Goal: Task Accomplishment & Management: Check status

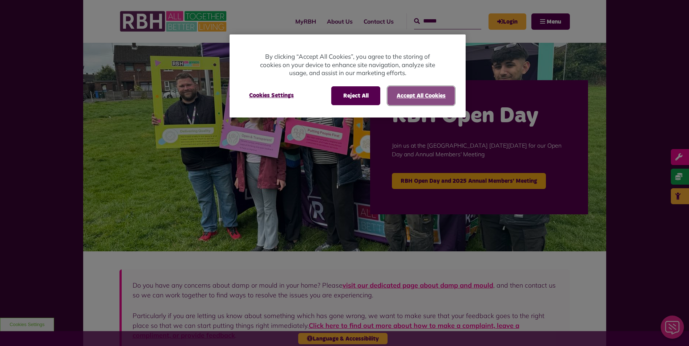
click at [428, 96] on button "Accept All Cookies" at bounding box center [420, 95] width 67 height 19
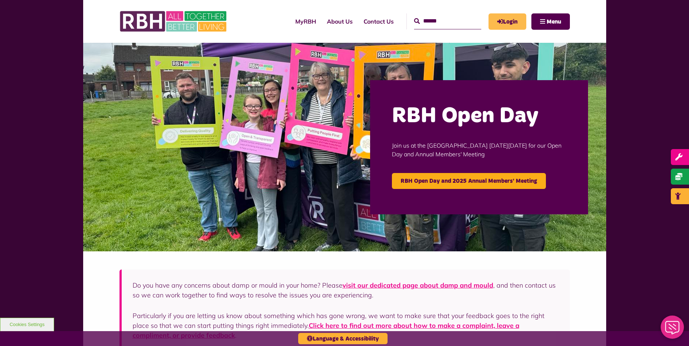
click at [514, 23] on link "Login" at bounding box center [507, 21] width 38 height 16
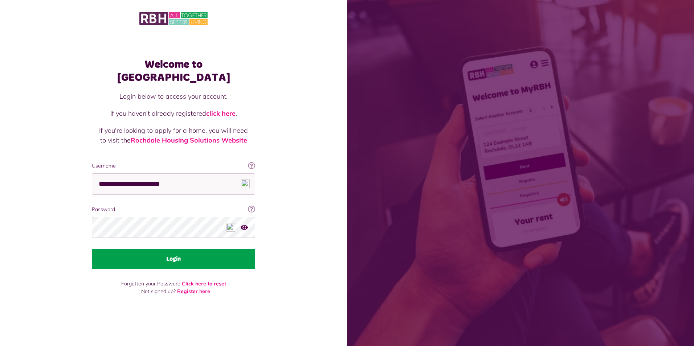
click at [162, 256] on button "Login" at bounding box center [173, 259] width 163 height 20
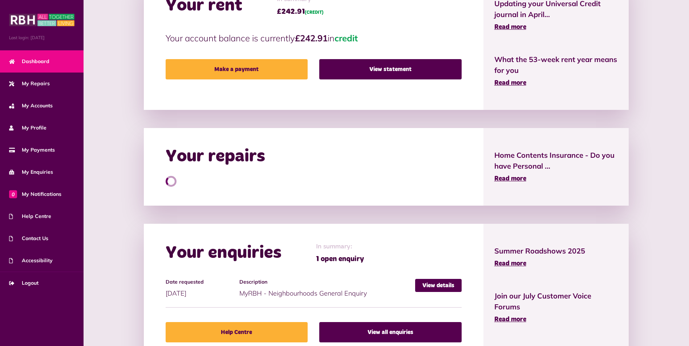
scroll to position [254, 0]
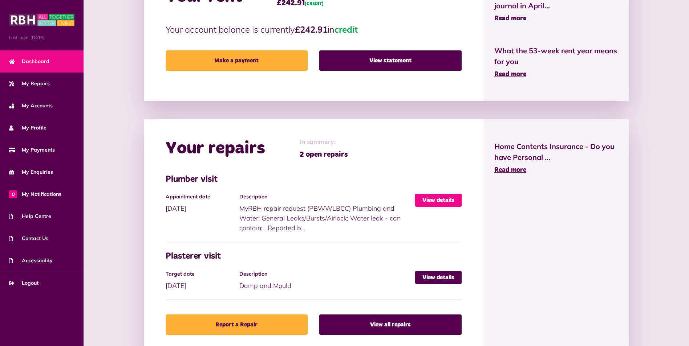
click at [425, 199] on link "View details" at bounding box center [438, 200] width 46 height 13
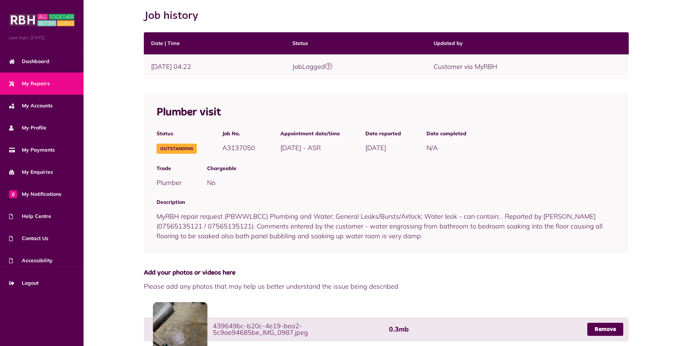
scroll to position [98, 0]
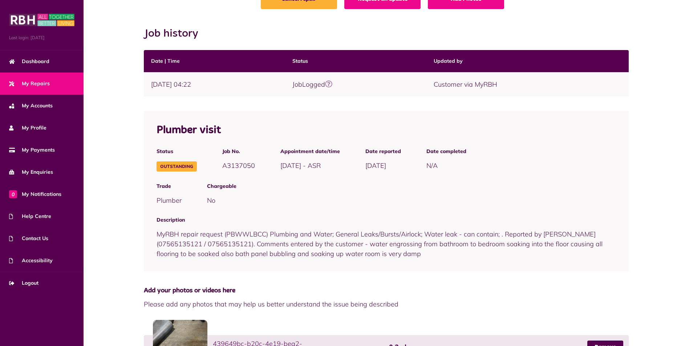
click at [440, 249] on div "Description MyRBH repair request (PBWWLBCC) Plumbing and Water; General Leaks/B…" at bounding box center [386, 237] width 485 height 53
click at [430, 257] on div "Description MyRBH repair request (PBWWLBCC) Plumbing and Water; General Leaks/B…" at bounding box center [386, 237] width 485 height 53
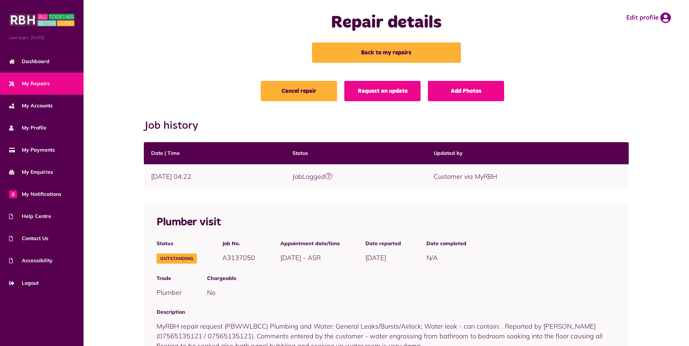
scroll to position [0, 0]
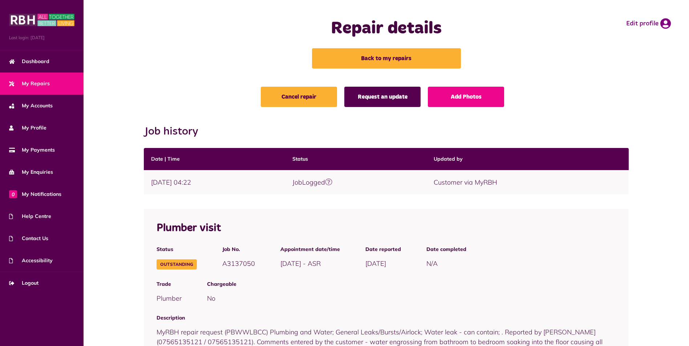
click at [398, 100] on link "Request an update" at bounding box center [382, 97] width 76 height 20
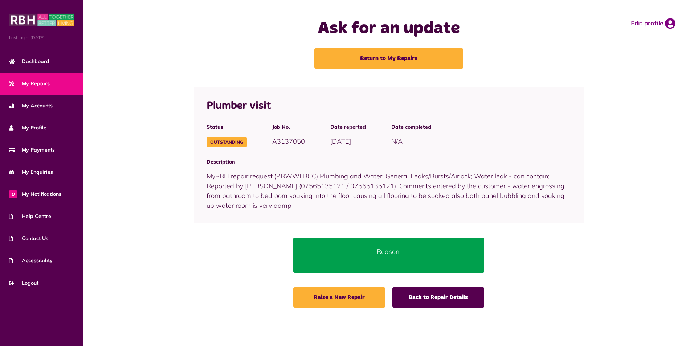
click at [367, 252] on p "Reason:" at bounding box center [389, 252] width 170 height 10
click at [388, 253] on p "Reason:" at bounding box center [389, 252] width 170 height 10
click at [399, 252] on p "Reason:" at bounding box center [389, 252] width 170 height 10
drag, startPoint x: 399, startPoint y: 252, endPoint x: 423, endPoint y: 251, distance: 23.6
click at [423, 251] on p "Reason:" at bounding box center [389, 252] width 170 height 10
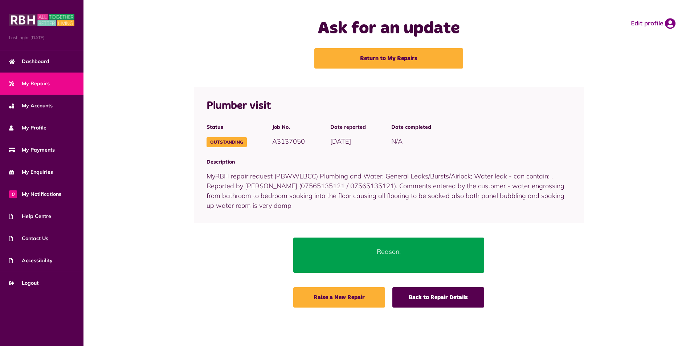
click at [423, 251] on p "Reason:" at bounding box center [389, 252] width 170 height 10
click at [405, 253] on p "Reason:" at bounding box center [389, 252] width 170 height 10
click at [402, 253] on p "Reason:" at bounding box center [389, 252] width 170 height 10
click at [374, 255] on p "Reason:" at bounding box center [389, 252] width 170 height 10
click at [411, 255] on p "Reason:" at bounding box center [389, 252] width 170 height 10
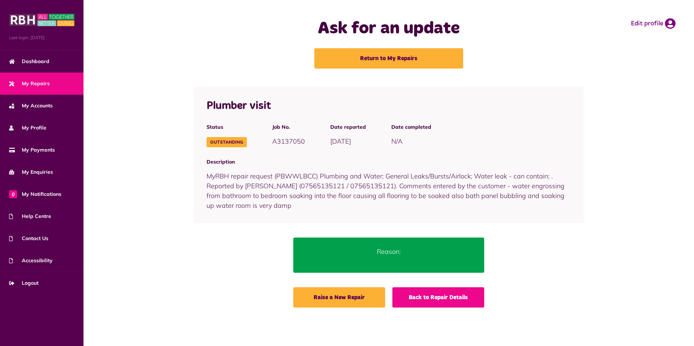
click at [463, 299] on link "Back to Repair Details" at bounding box center [438, 298] width 92 height 20
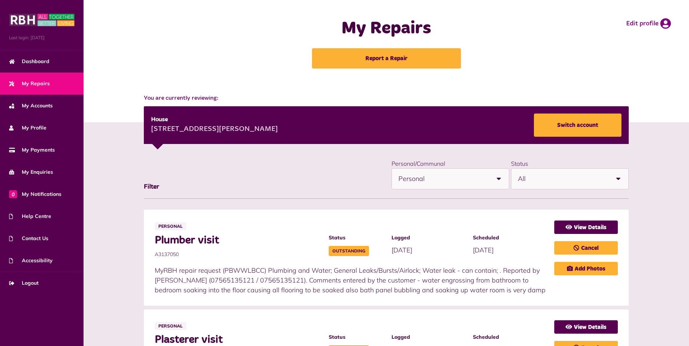
click at [38, 80] on span "My Repairs" at bounding box center [29, 84] width 41 height 8
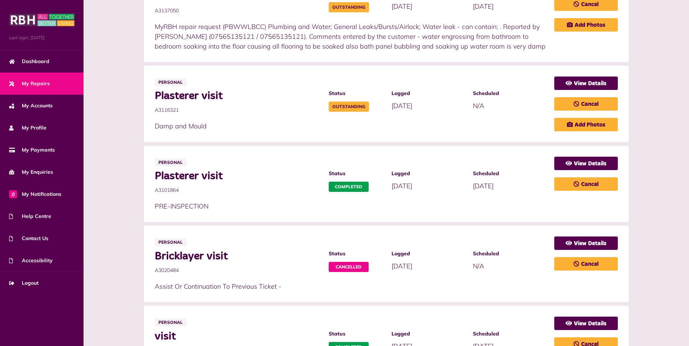
scroll to position [218, 0]
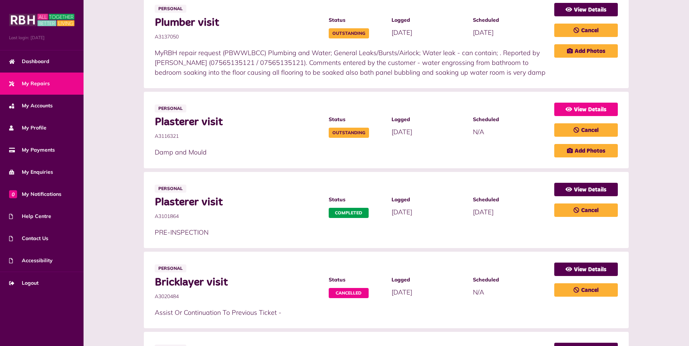
click at [585, 110] on link "View Details" at bounding box center [586, 109] width 64 height 13
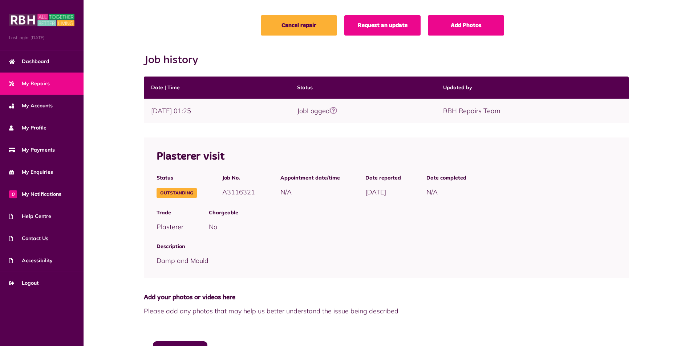
scroll to position [70, 0]
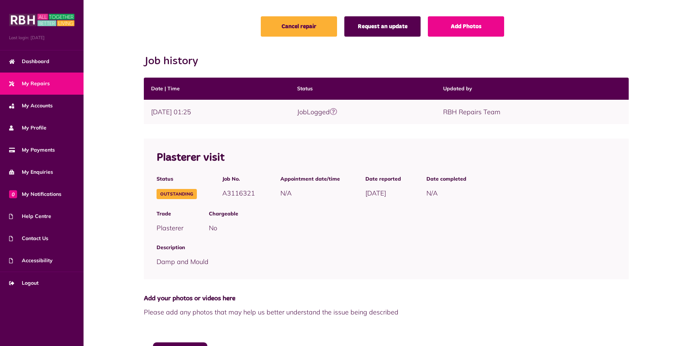
click at [379, 30] on link "Request an update" at bounding box center [382, 26] width 76 height 20
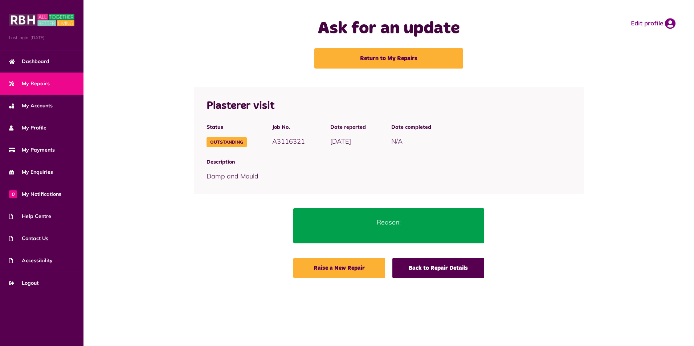
click at [399, 223] on p "Reason:" at bounding box center [389, 222] width 170 height 10
click at [410, 224] on p "Reason:" at bounding box center [389, 222] width 170 height 10
click at [42, 61] on span "Dashboard" at bounding box center [29, 62] width 40 height 8
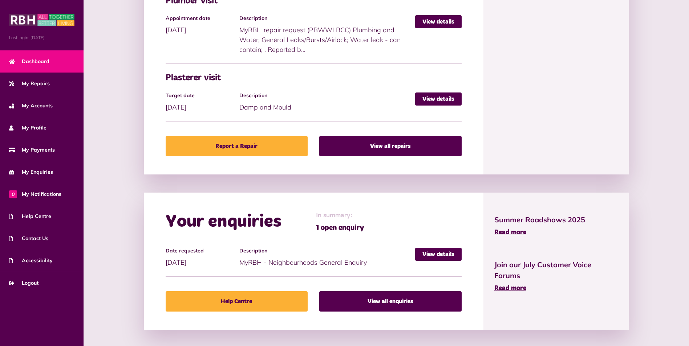
scroll to position [436, 0]
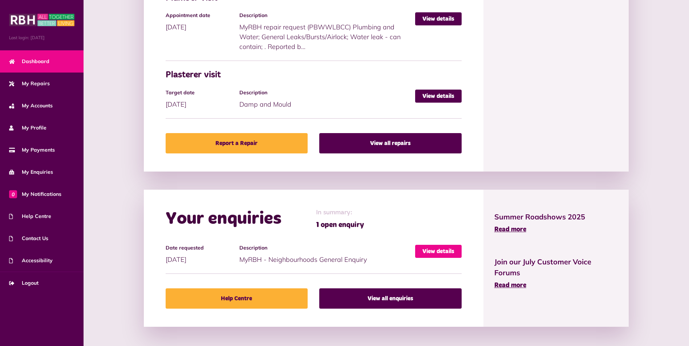
click at [430, 251] on link "View details" at bounding box center [438, 251] width 46 height 13
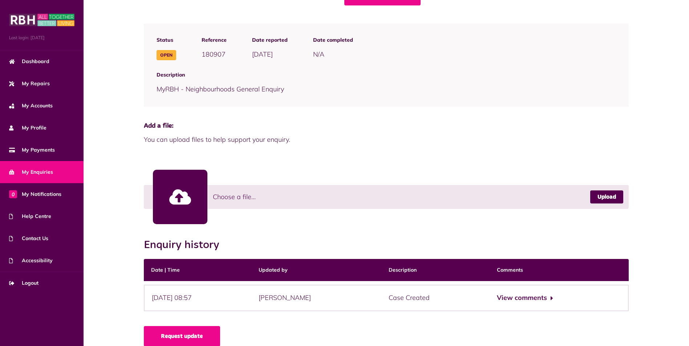
scroll to position [84, 0]
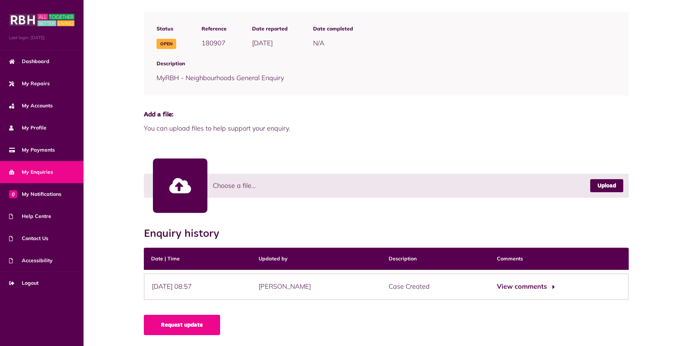
click at [526, 287] on button "View comments" at bounding box center [525, 287] width 56 height 11
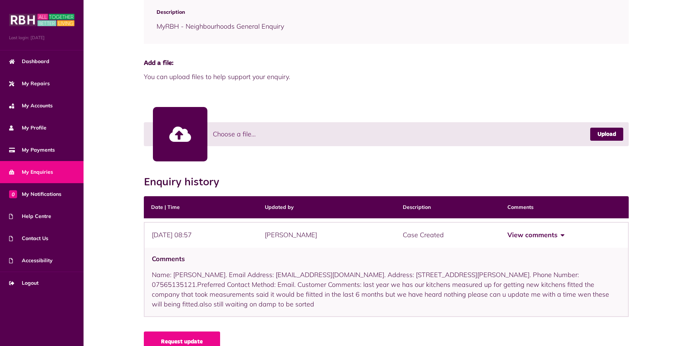
scroll to position [142, 0]
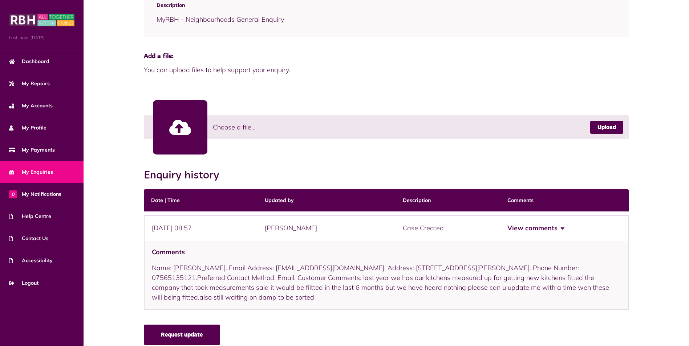
click at [195, 325] on link "Request update" at bounding box center [182, 335] width 76 height 20
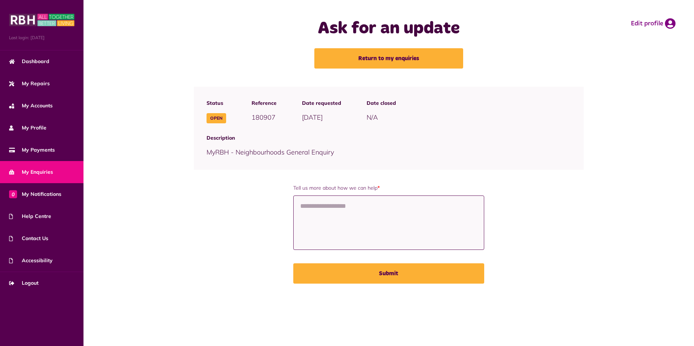
click at [354, 215] on textarea "Tell us more about how we can help *" at bounding box center [388, 223] width 191 height 54
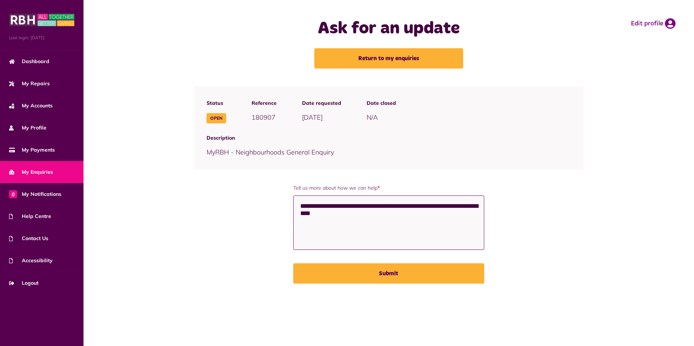
click at [421, 209] on textarea "**********" at bounding box center [388, 223] width 191 height 54
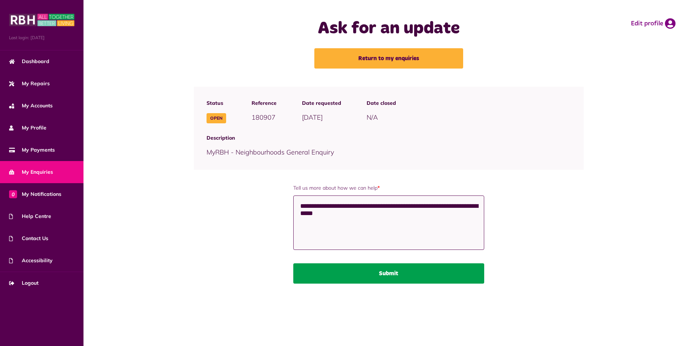
type textarea "**********"
click at [429, 270] on button "Submit" at bounding box center [388, 274] width 191 height 20
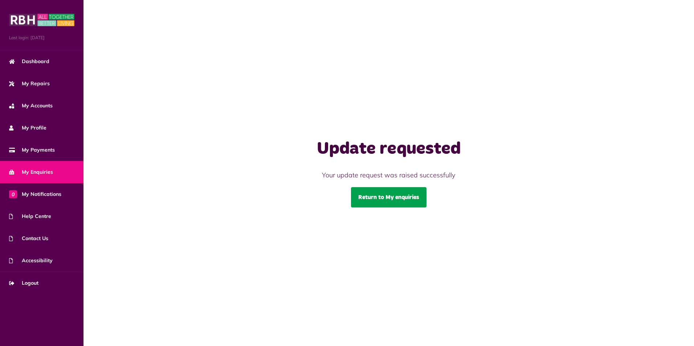
click at [420, 193] on link "Return to My enquiries" at bounding box center [389, 197] width 76 height 20
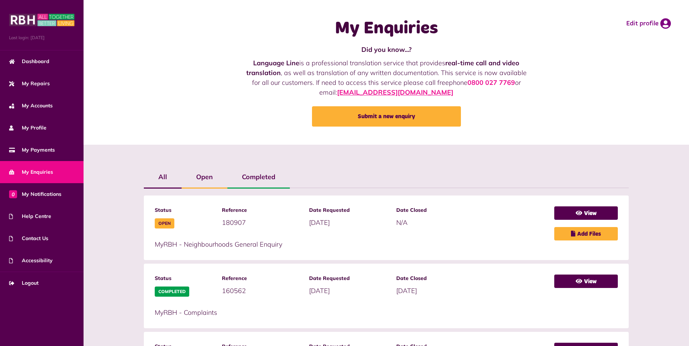
click at [359, 93] on link "[EMAIL_ADDRESS][DOMAIN_NAME]" at bounding box center [395, 92] width 116 height 8
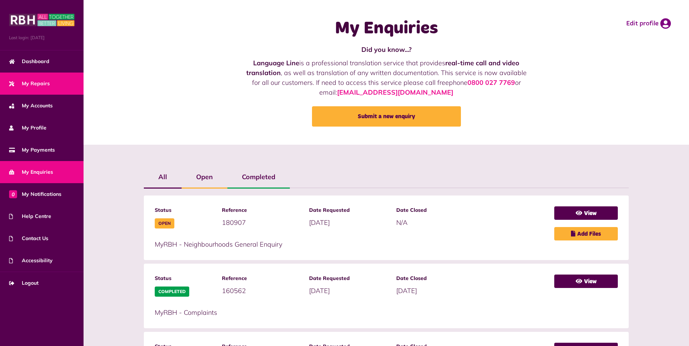
click at [23, 85] on span "My Repairs" at bounding box center [29, 84] width 41 height 8
